Goal: Task Accomplishment & Management: Manage account settings

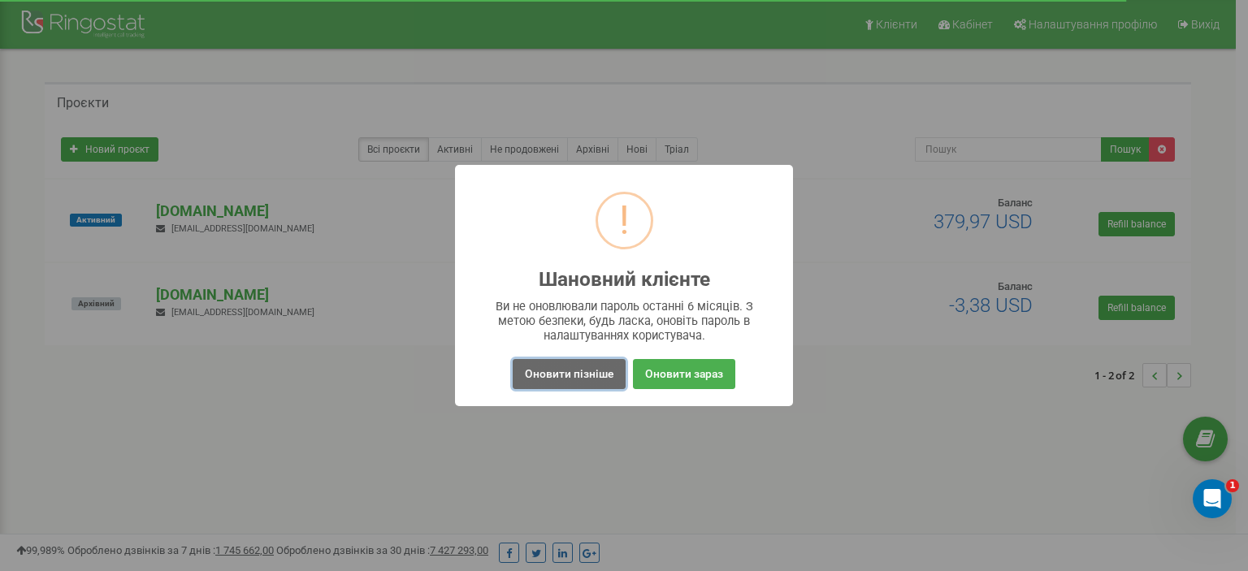
click at [579, 373] on button "Оновити пізніше" at bounding box center [569, 374] width 113 height 30
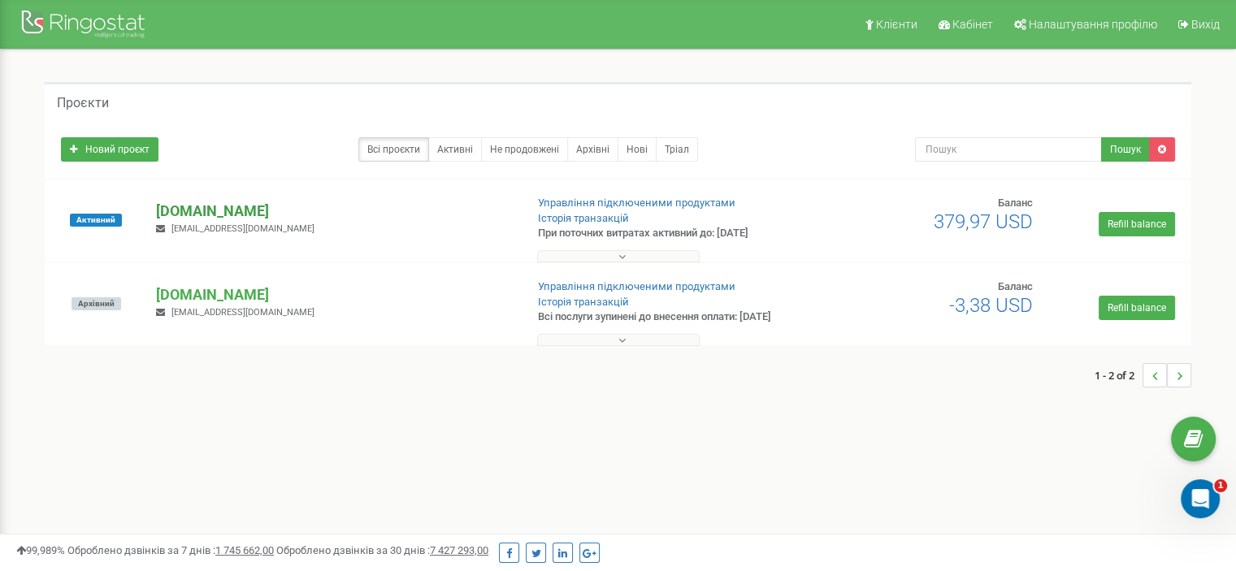
click at [260, 217] on p "[DOMAIN_NAME]" at bounding box center [333, 211] width 355 height 21
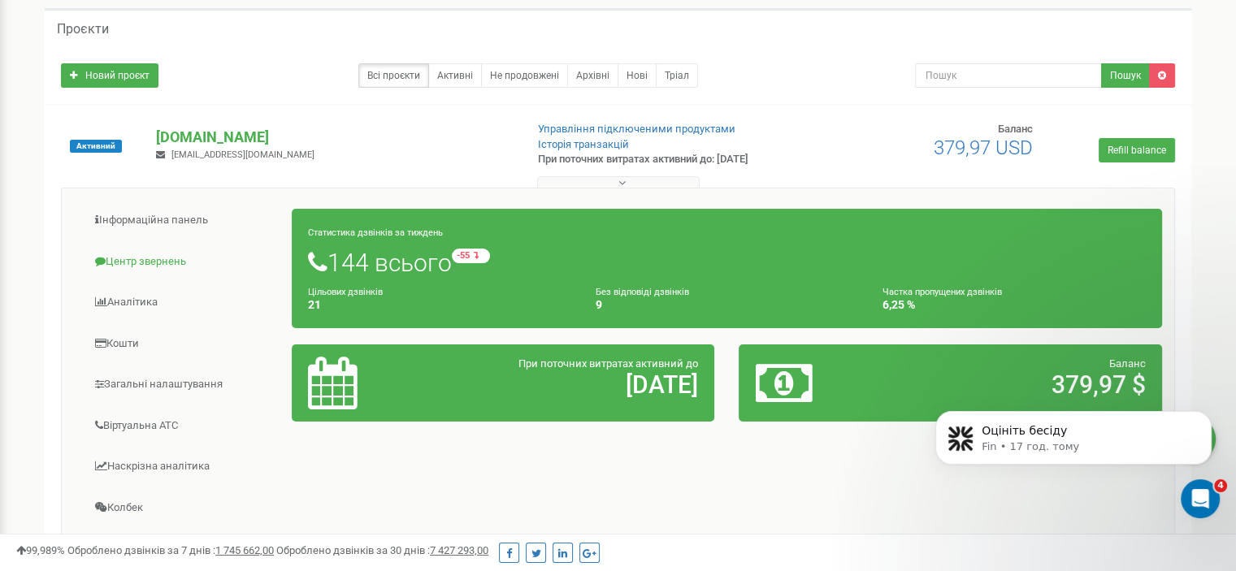
scroll to position [102, 0]
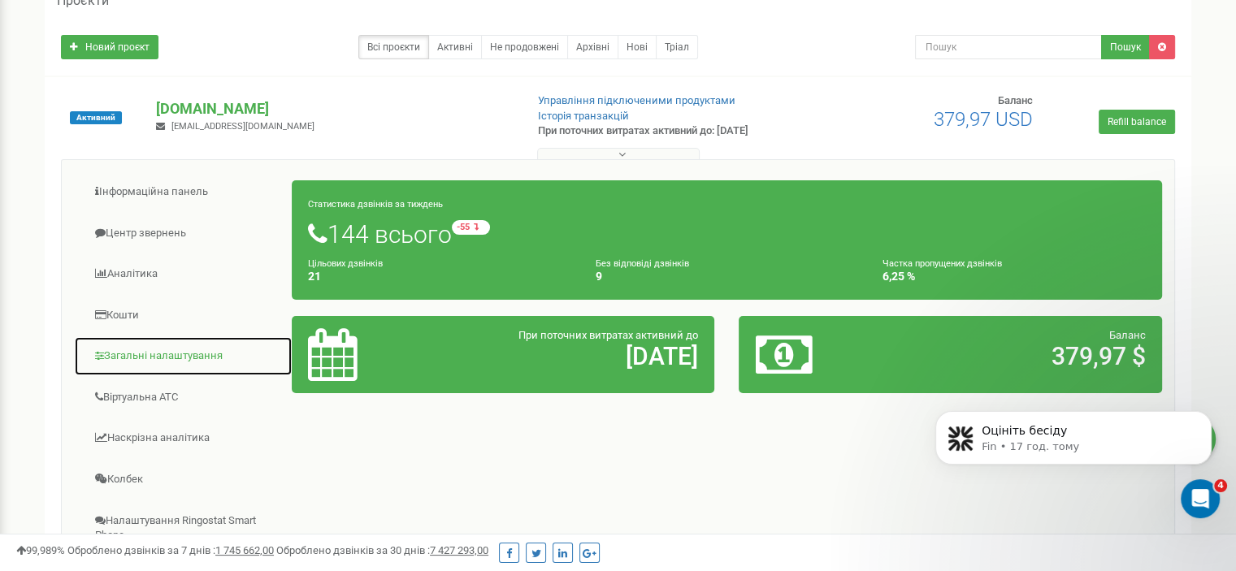
click at [169, 352] on link "Загальні налаштування" at bounding box center [183, 356] width 219 height 40
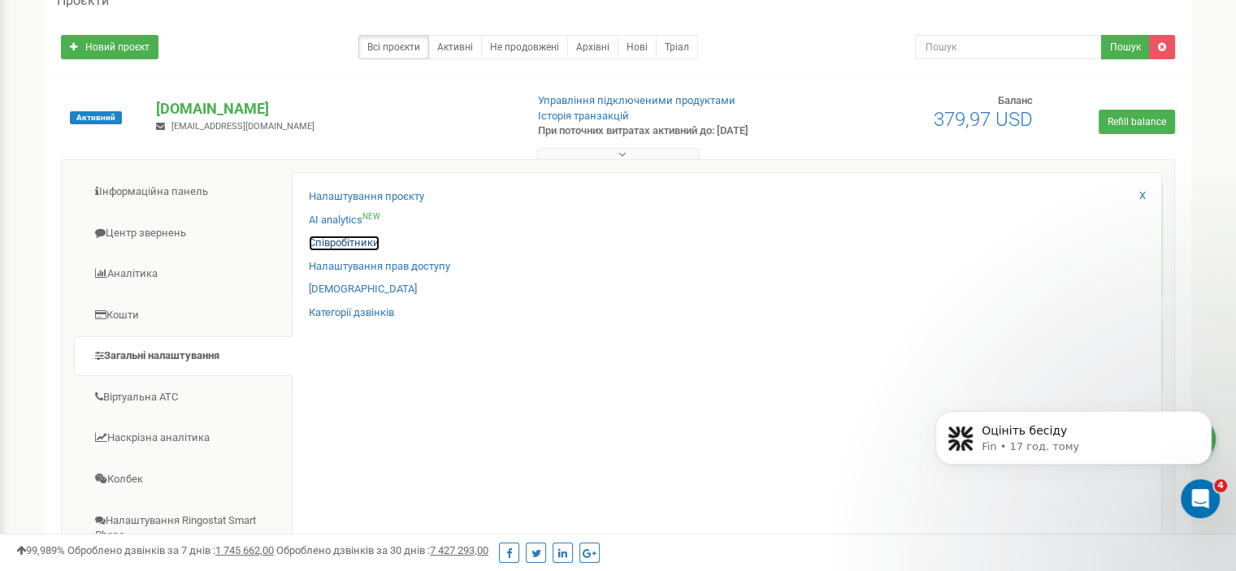
click at [362, 241] on link "Співробітники" at bounding box center [344, 243] width 71 height 15
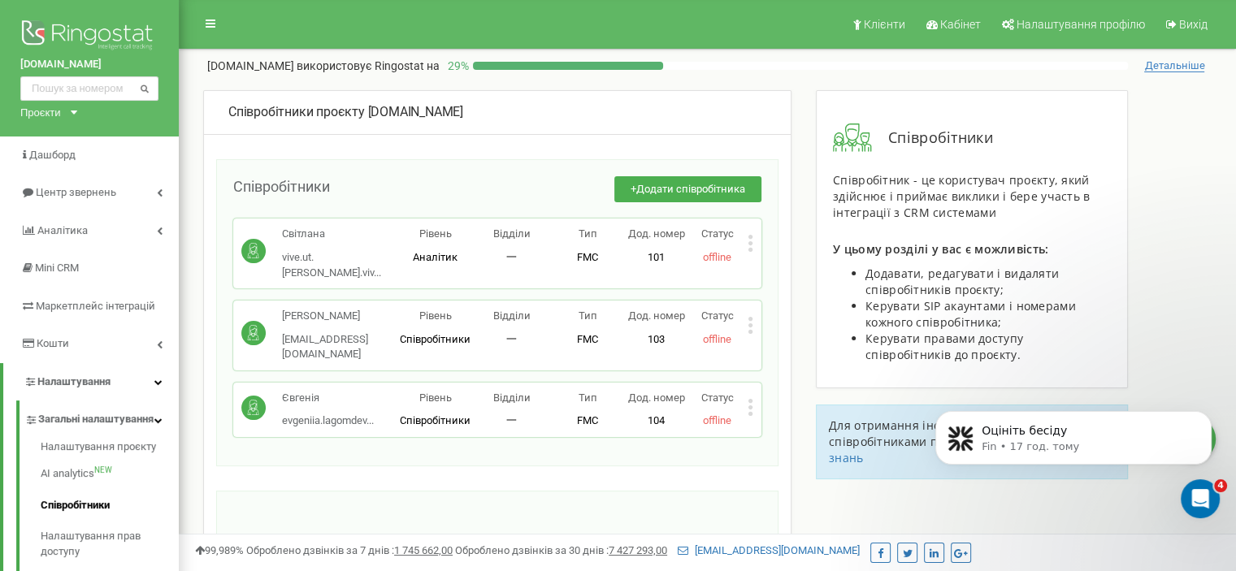
click at [60, 110] on div "Проєкти" at bounding box center [40, 112] width 41 height 15
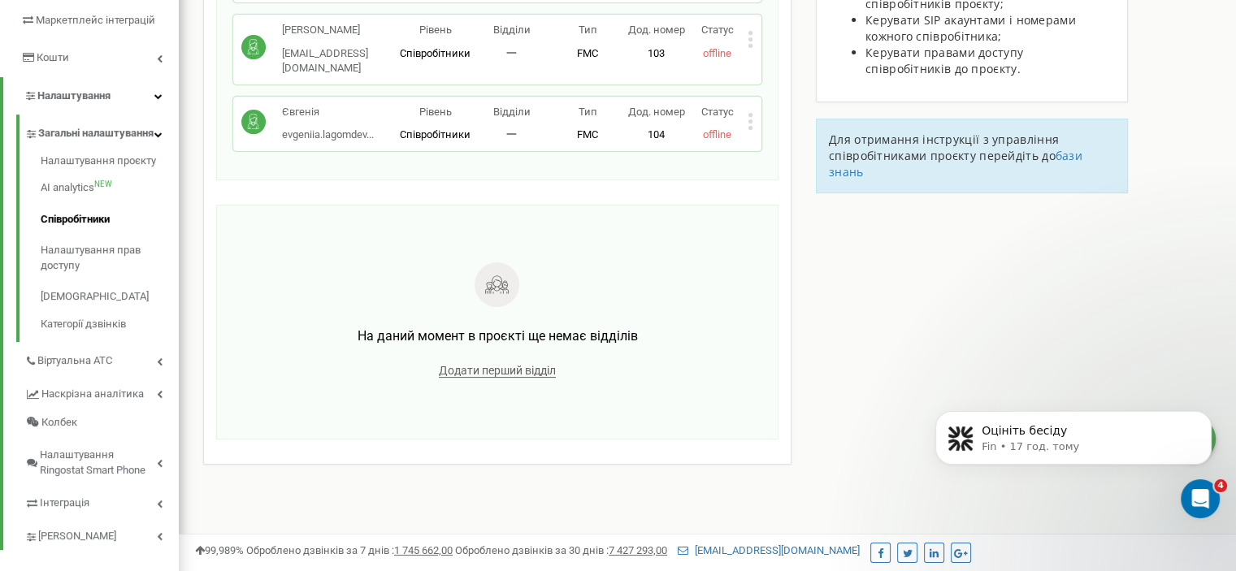
scroll to position [403, 0]
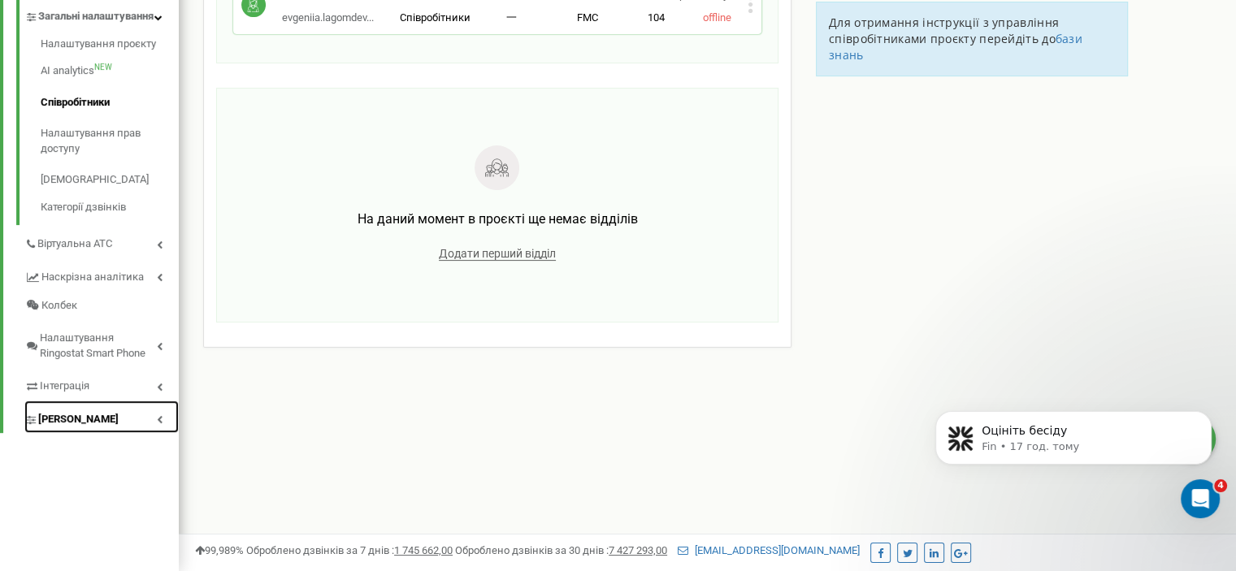
click at [59, 434] on link "[PERSON_NAME]" at bounding box center [101, 417] width 154 height 33
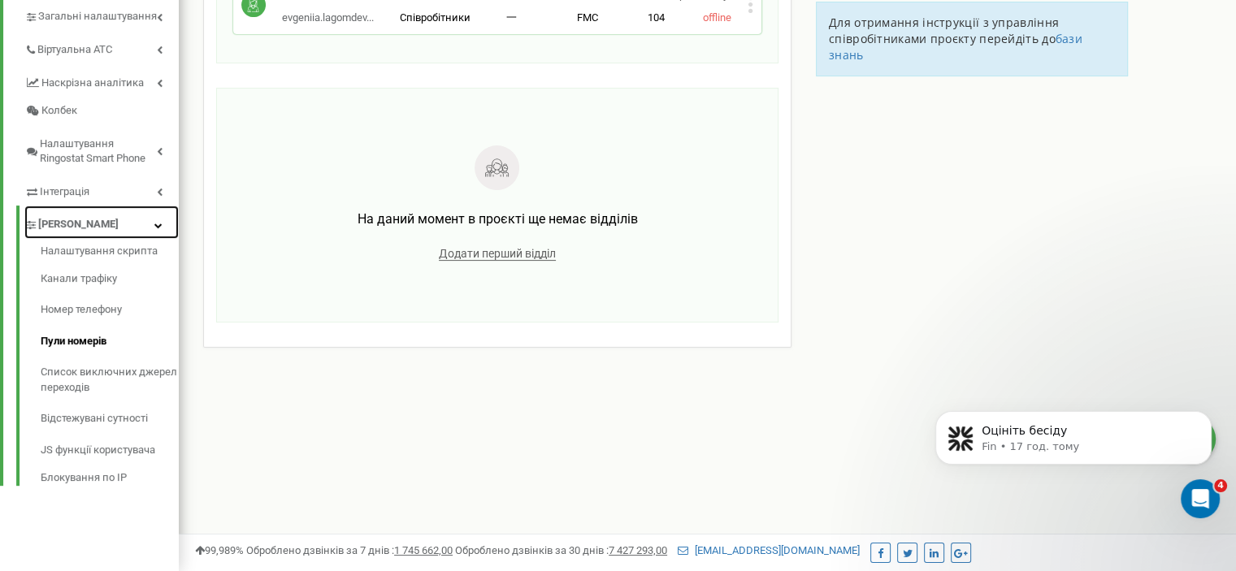
scroll to position [0, 0]
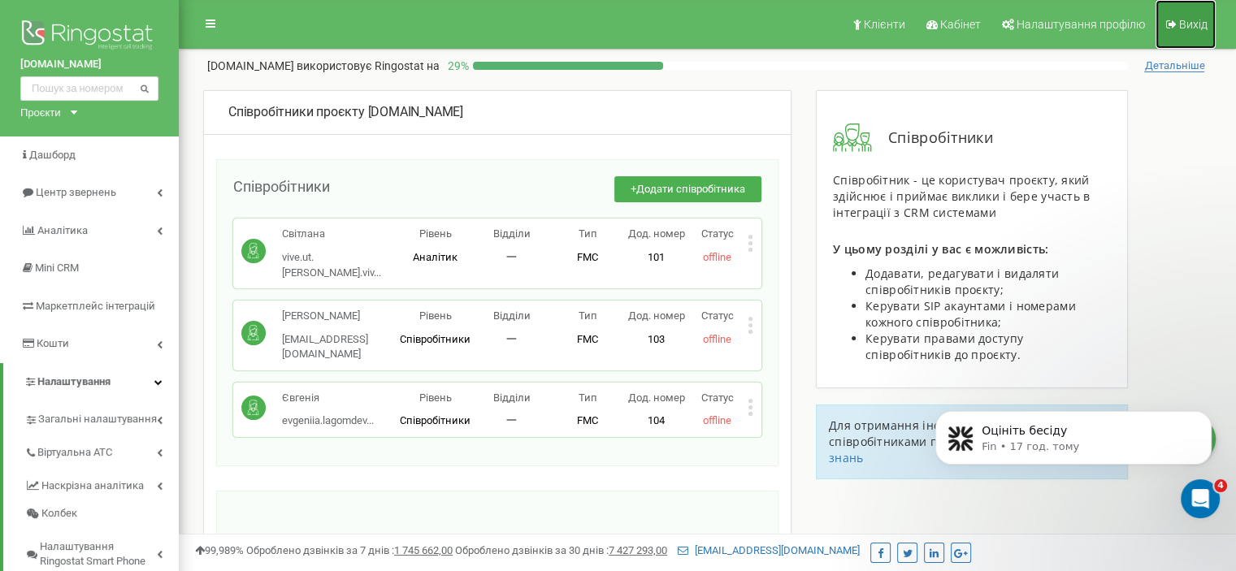
click at [1194, 31] on span "Вихід" at bounding box center [1193, 24] width 28 height 13
